Goal: Find specific page/section: Find specific page/section

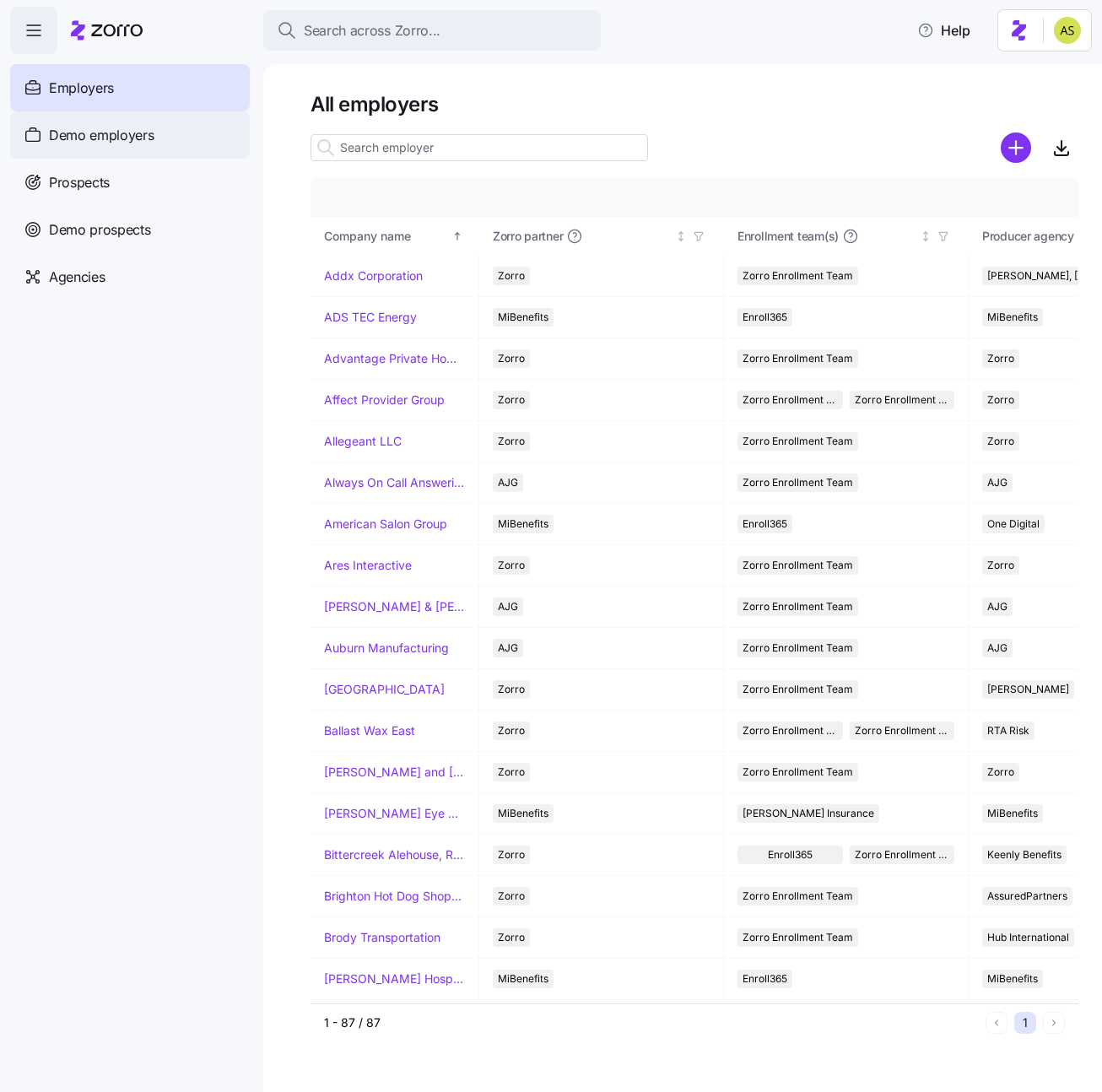
click at [94, 149] on div "Demo employers" at bounding box center [130, 134] width 239 height 47
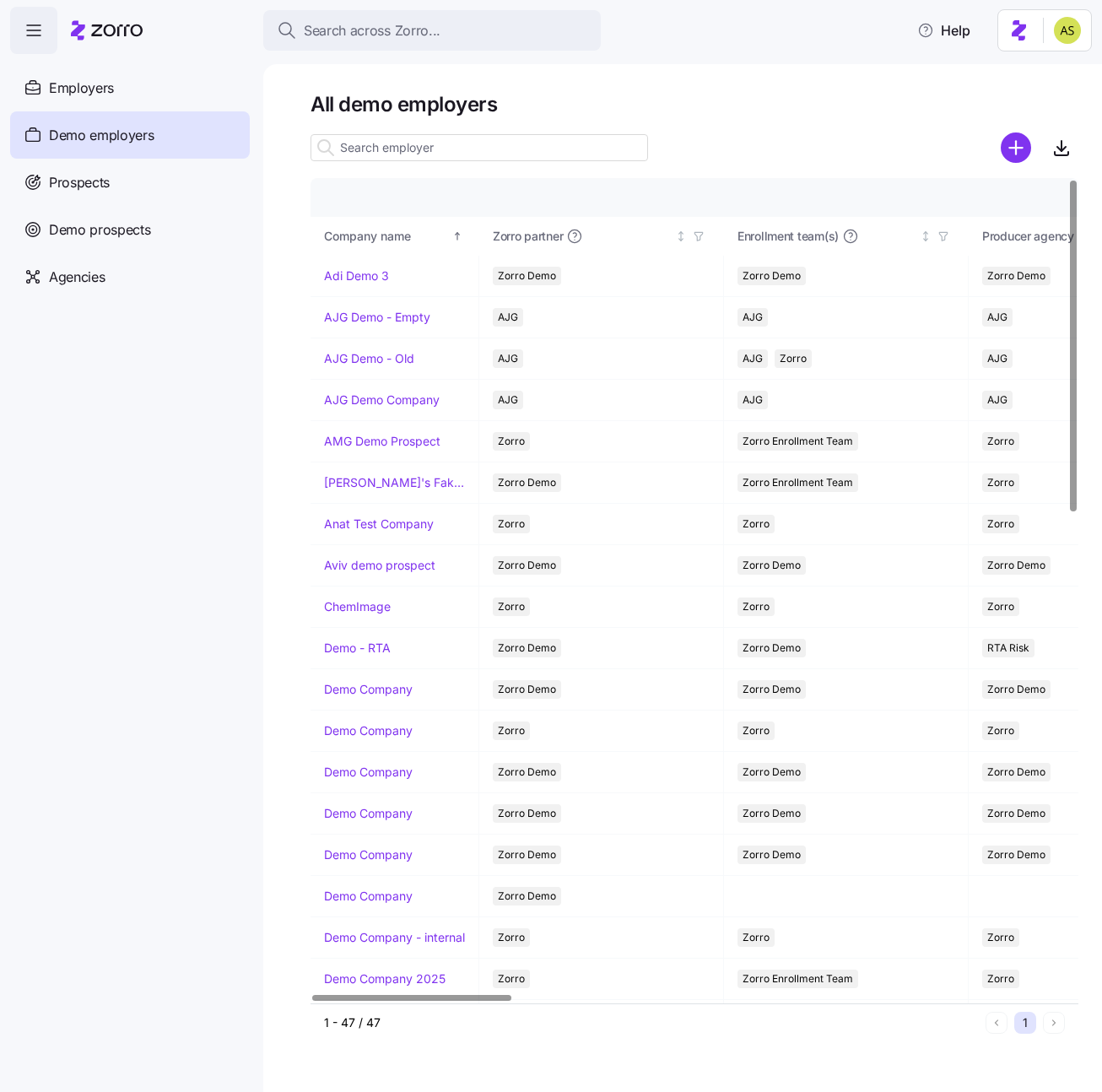
click at [430, 157] on input at bounding box center [479, 148] width 338 height 27
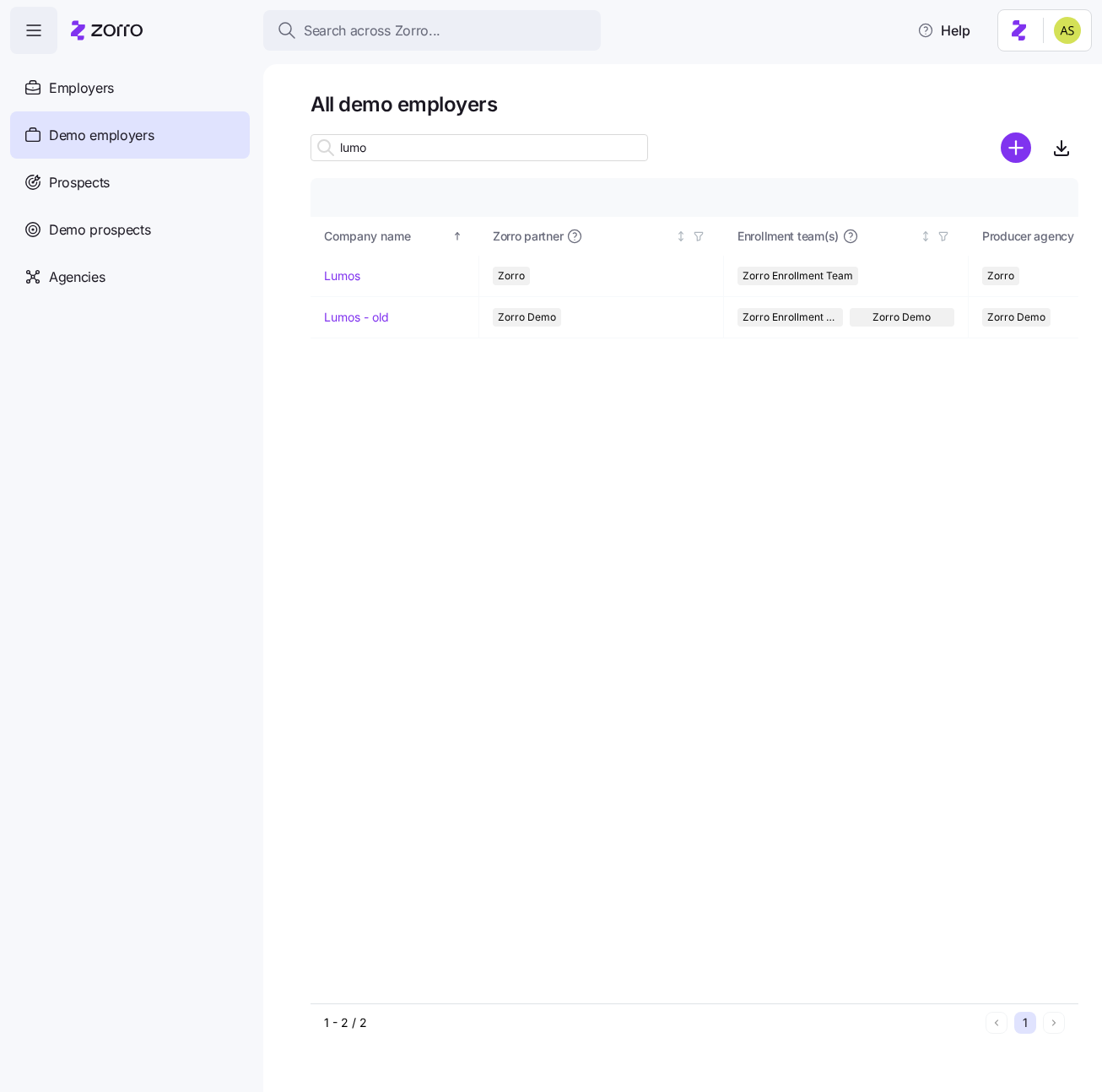
type input "lumo"
click at [345, 277] on link "Lumos" at bounding box center [342, 276] width 36 height 17
